Goal: Navigation & Orientation: Find specific page/section

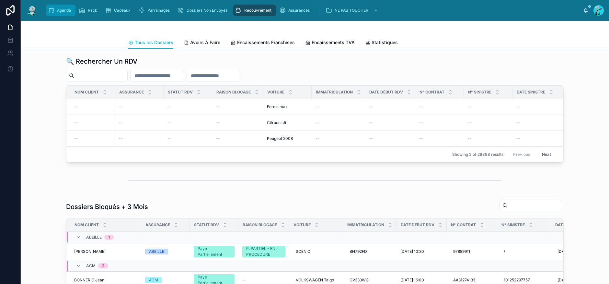
click at [63, 11] on span "Agenda" at bounding box center [64, 10] width 14 height 5
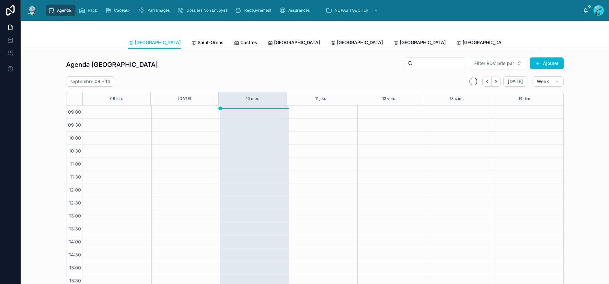
scroll to position [47, 0]
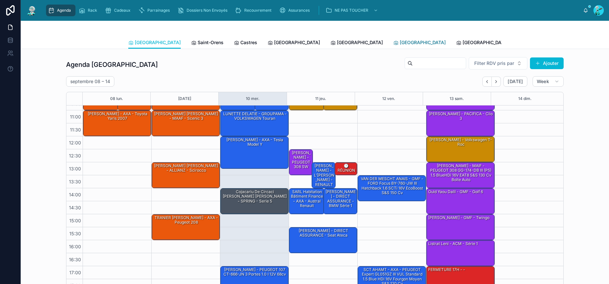
click at [400, 42] on span "[GEOGRAPHIC_DATA]" at bounding box center [423, 42] width 46 height 6
